Goal: Find specific page/section: Find specific page/section

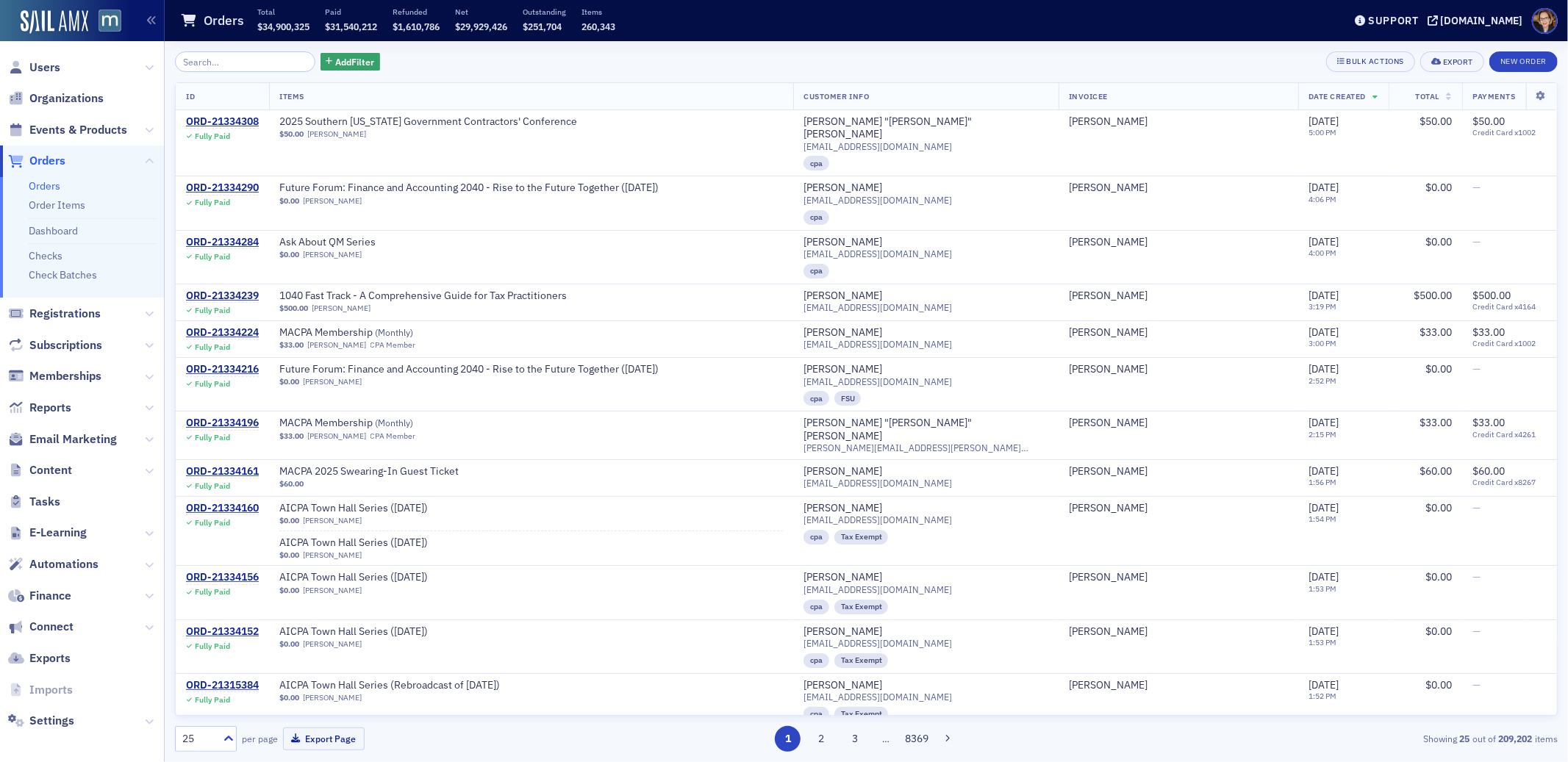
click at [37, 160] on span "Orders" at bounding box center [47, 161] width 36 height 16
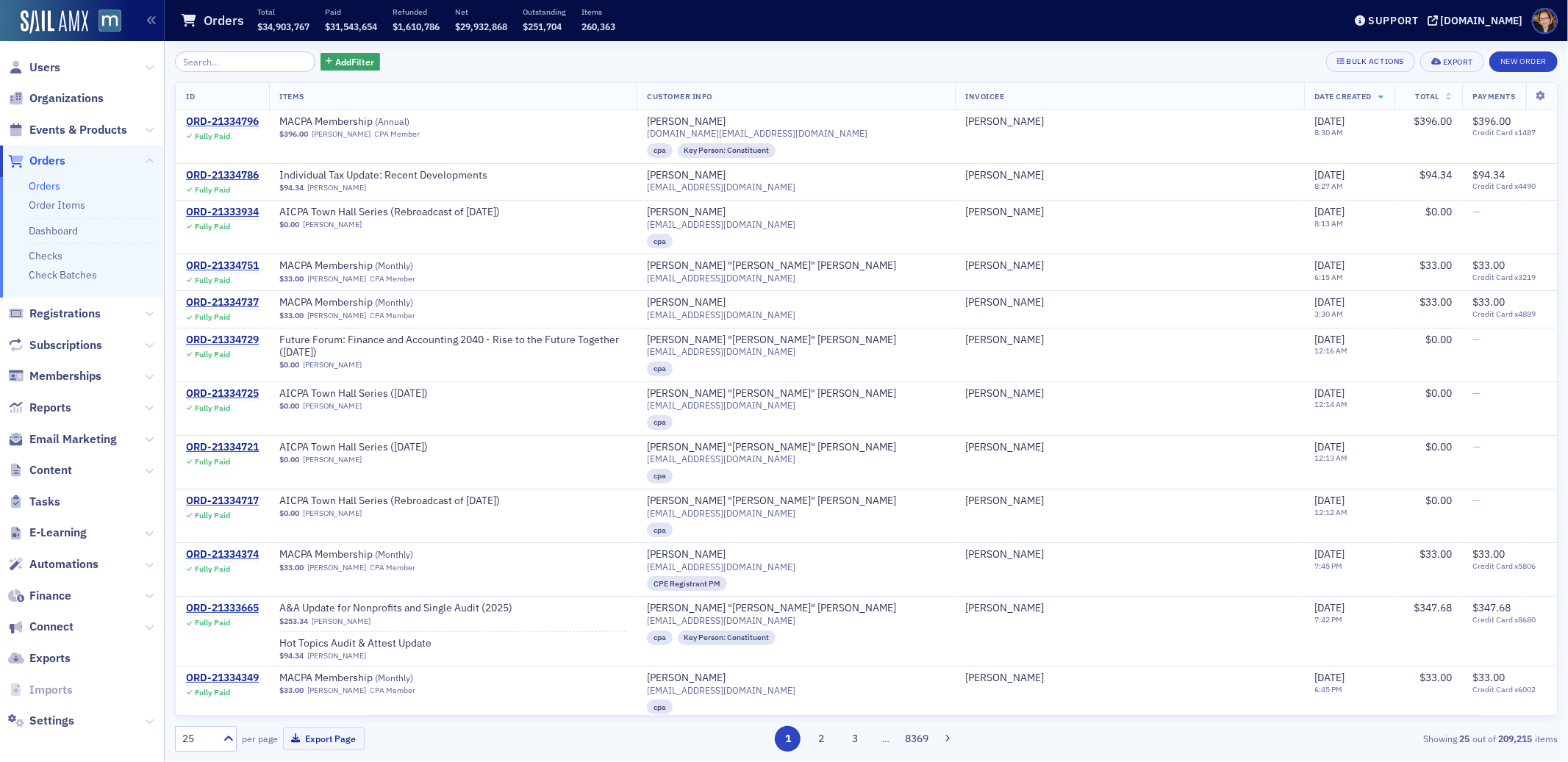
click at [221, 62] on input "search" at bounding box center [245, 62] width 141 height 21
click at [84, 128] on span "Events & Products" at bounding box center [78, 130] width 98 height 16
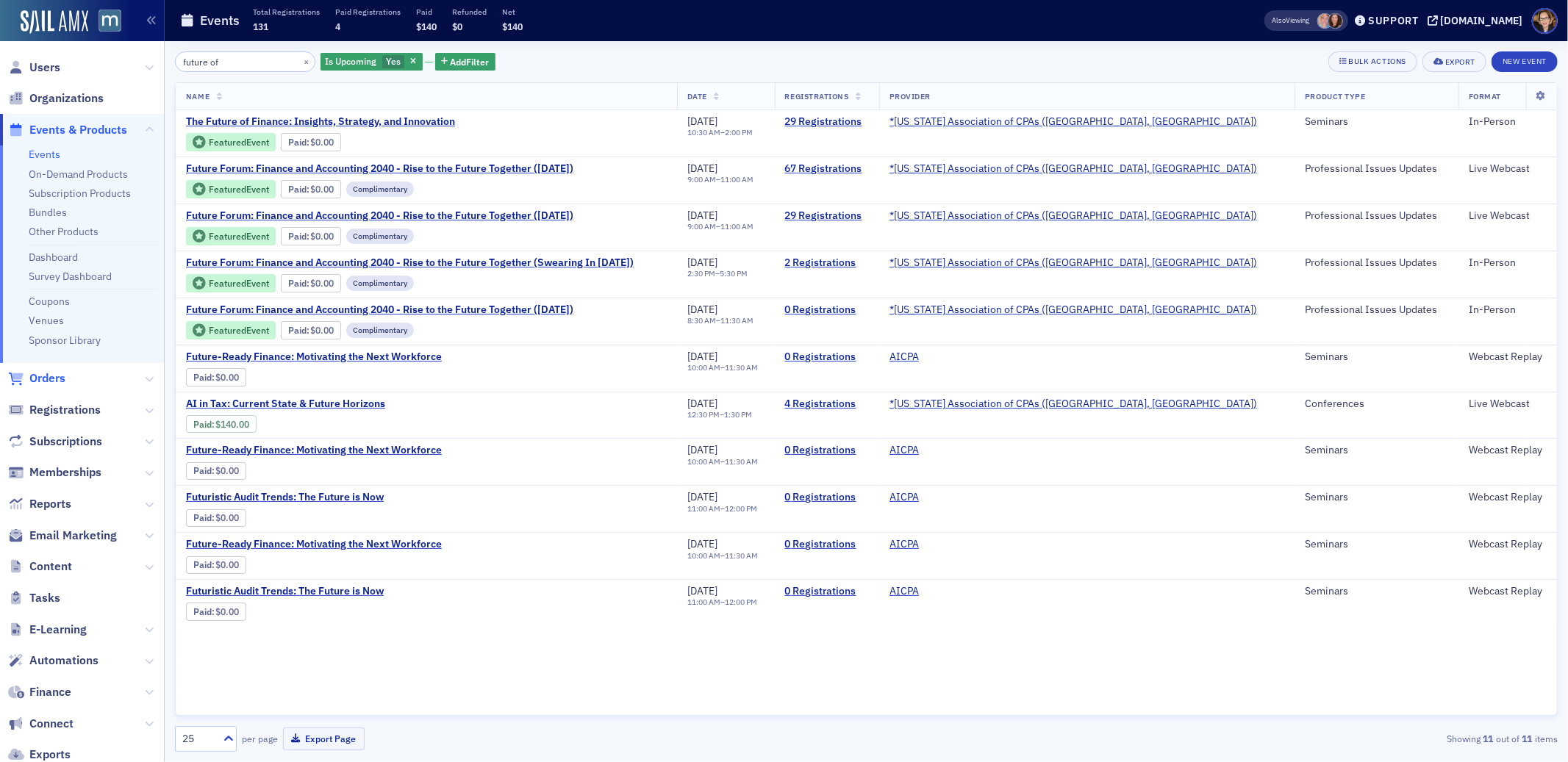
type input "future of"
click at [50, 375] on span "Orders" at bounding box center [47, 379] width 36 height 16
